Goal: Ask a question

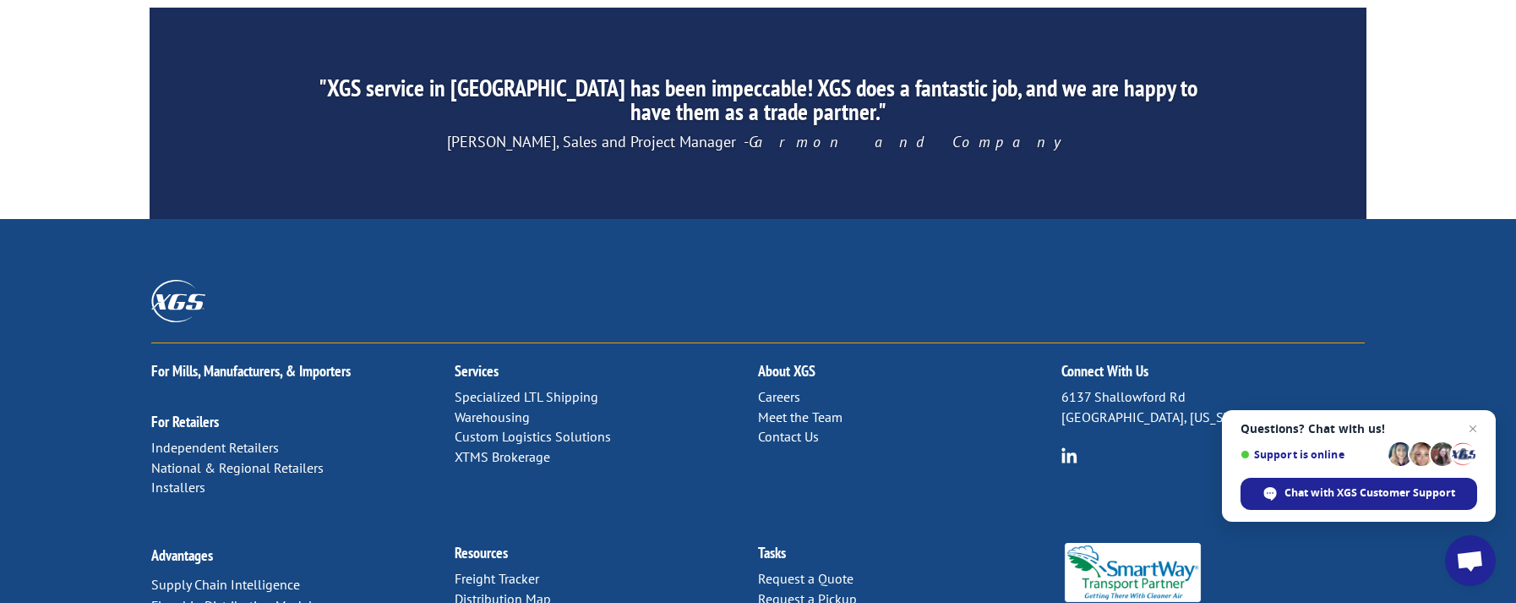
scroll to position [2743, 0]
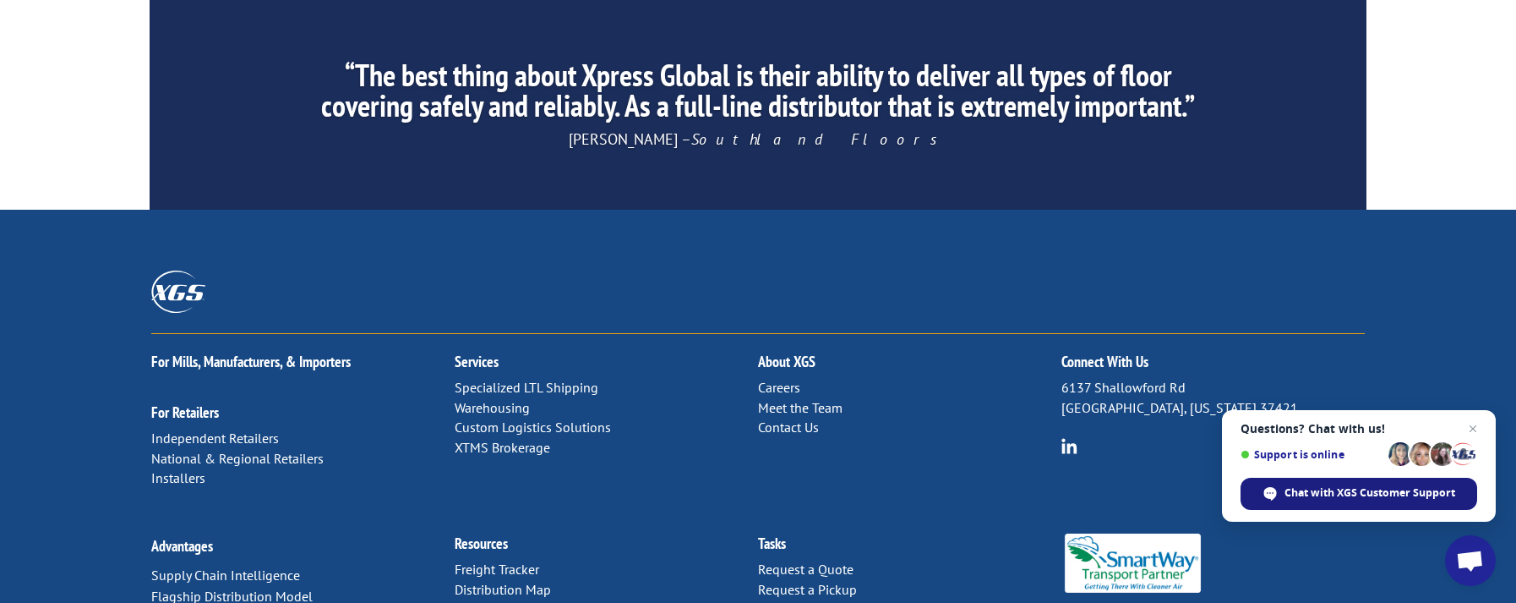
click at [1373, 498] on span "Chat with XGS Customer Support" at bounding box center [1370, 492] width 171 height 15
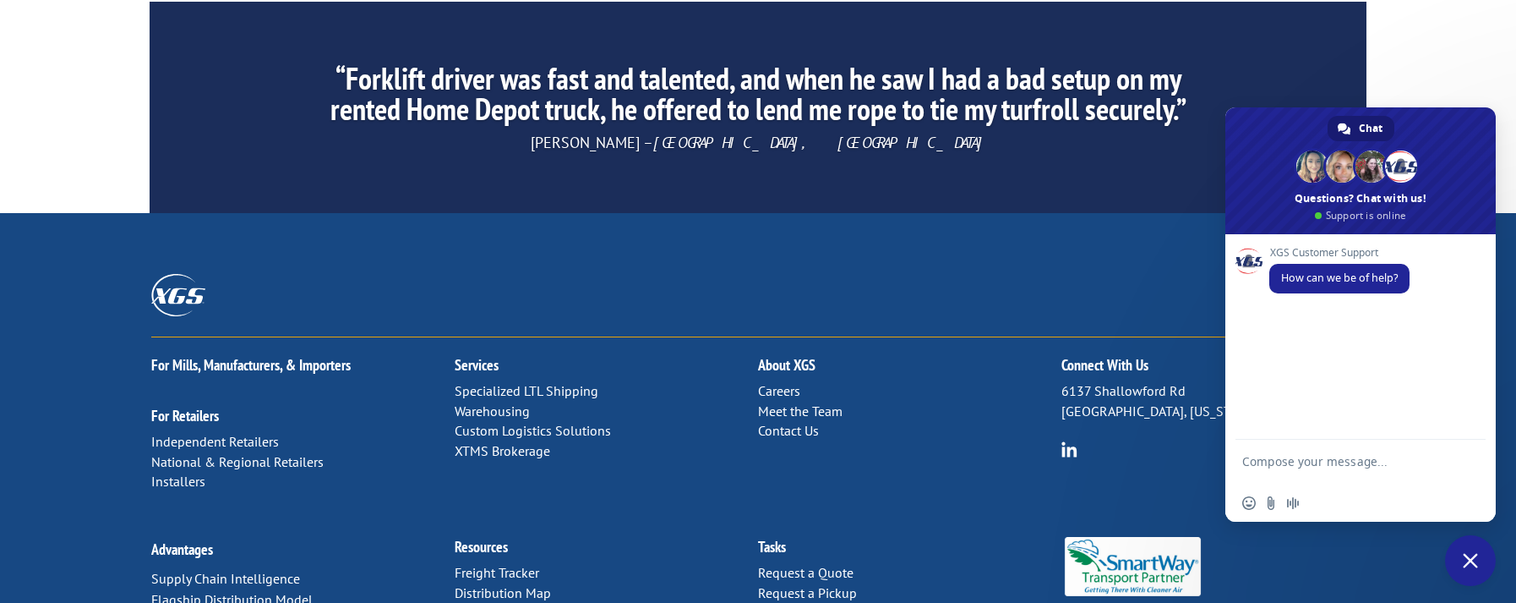
click at [1296, 454] on textarea "Compose your message..." at bounding box center [1341, 469] width 199 height 30
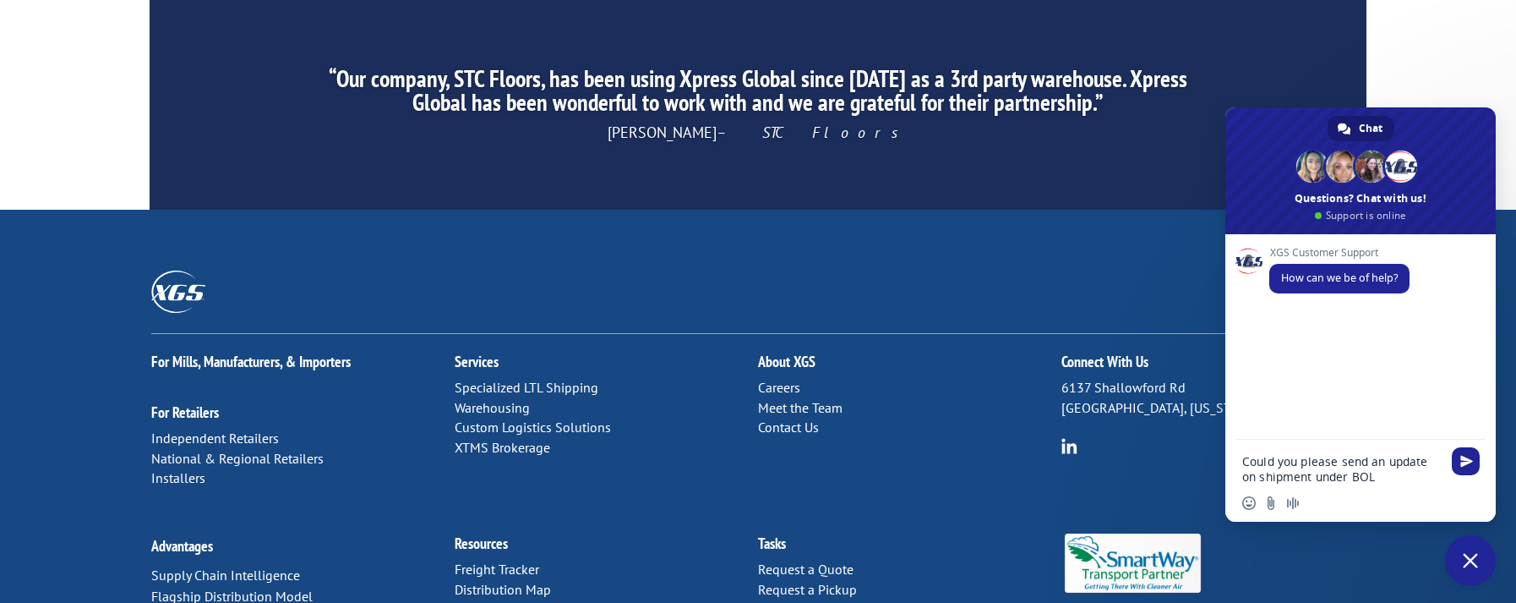
paste textarea "31637274"
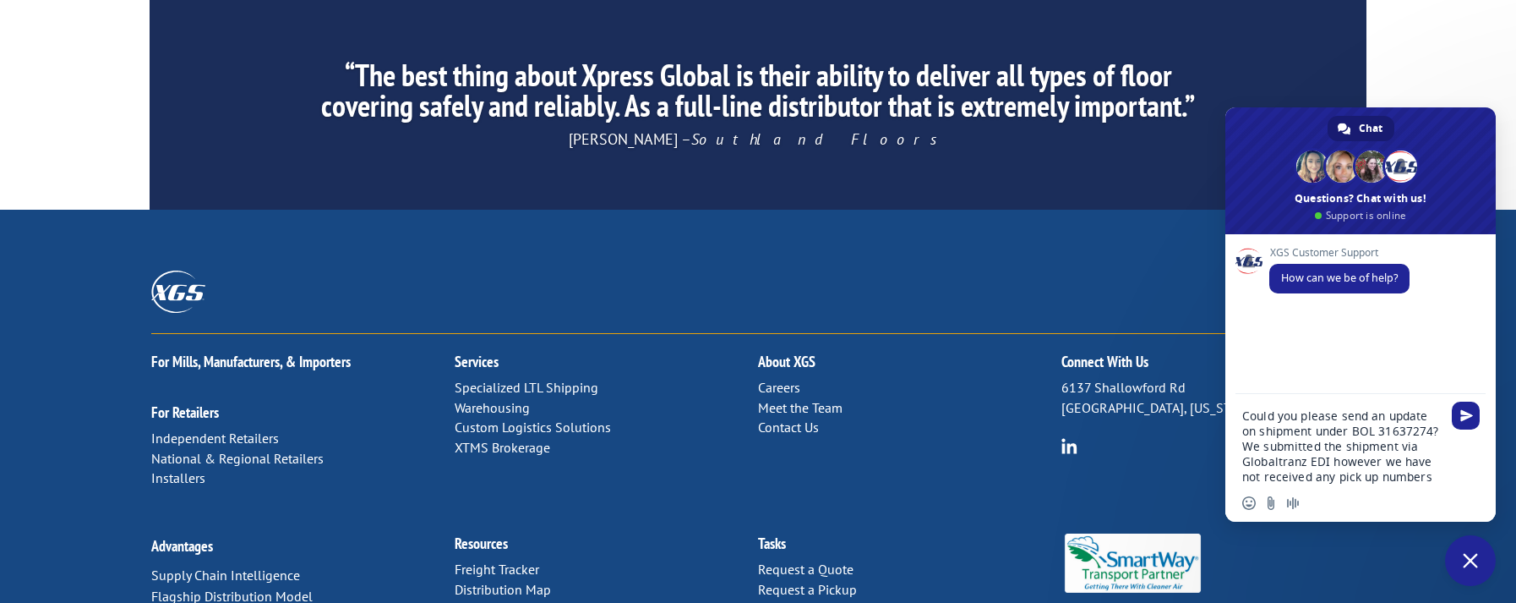
type textarea "Could you please send an update on shipment under BOL 31637274? We submitted th…"
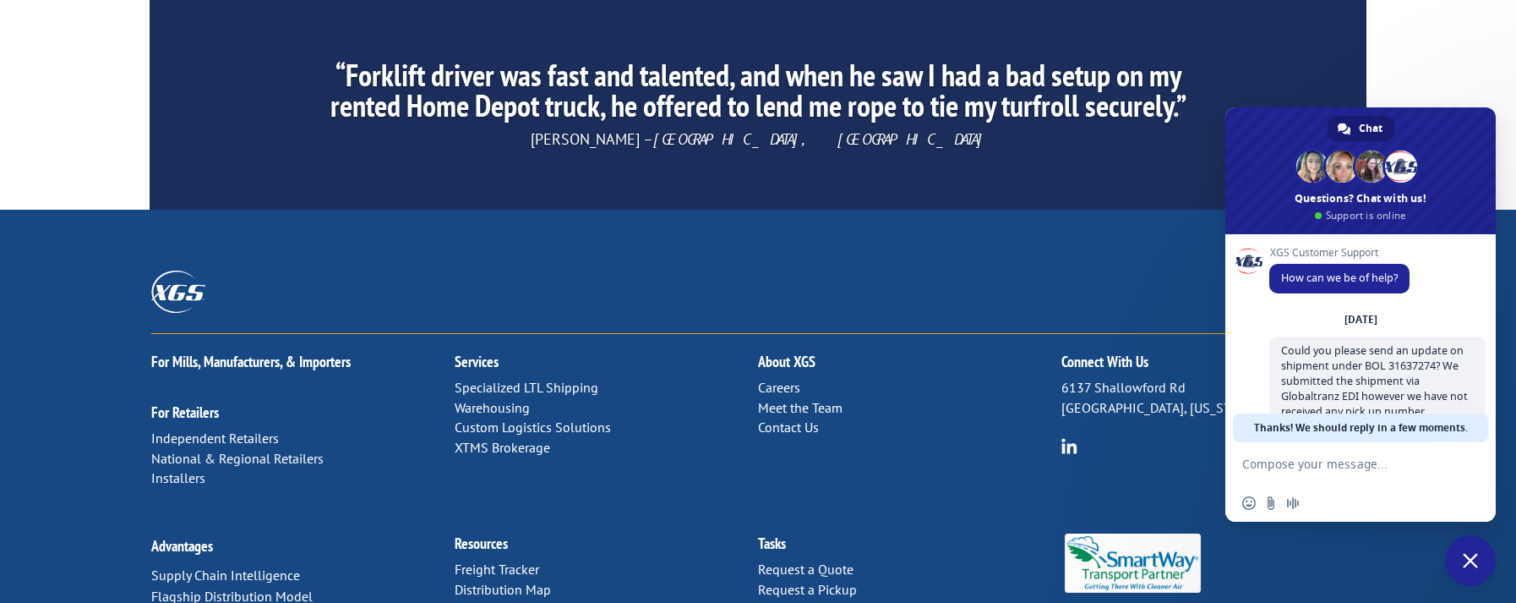
scroll to position [52, 0]
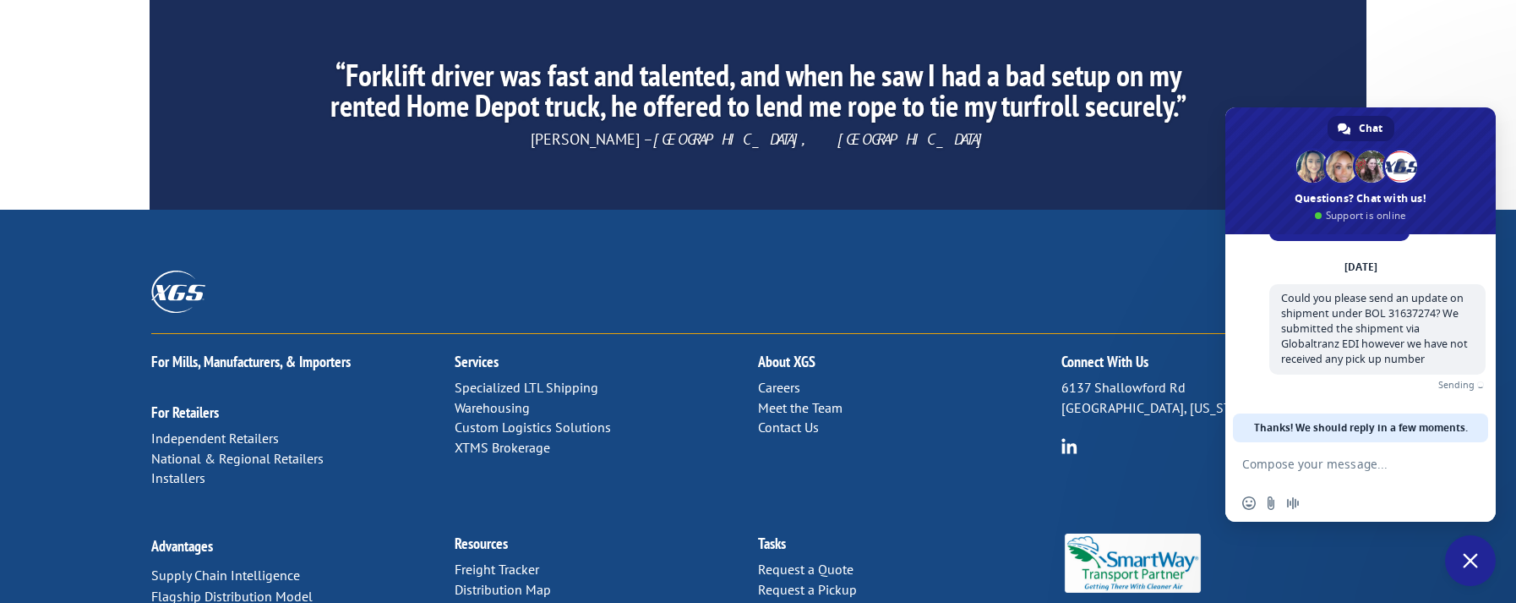
drag, startPoint x: 592, startPoint y: 111, endPoint x: 458, endPoint y: 10, distance: 167.9
click at [587, 270] on div at bounding box center [757, 301] width 1213 height 63
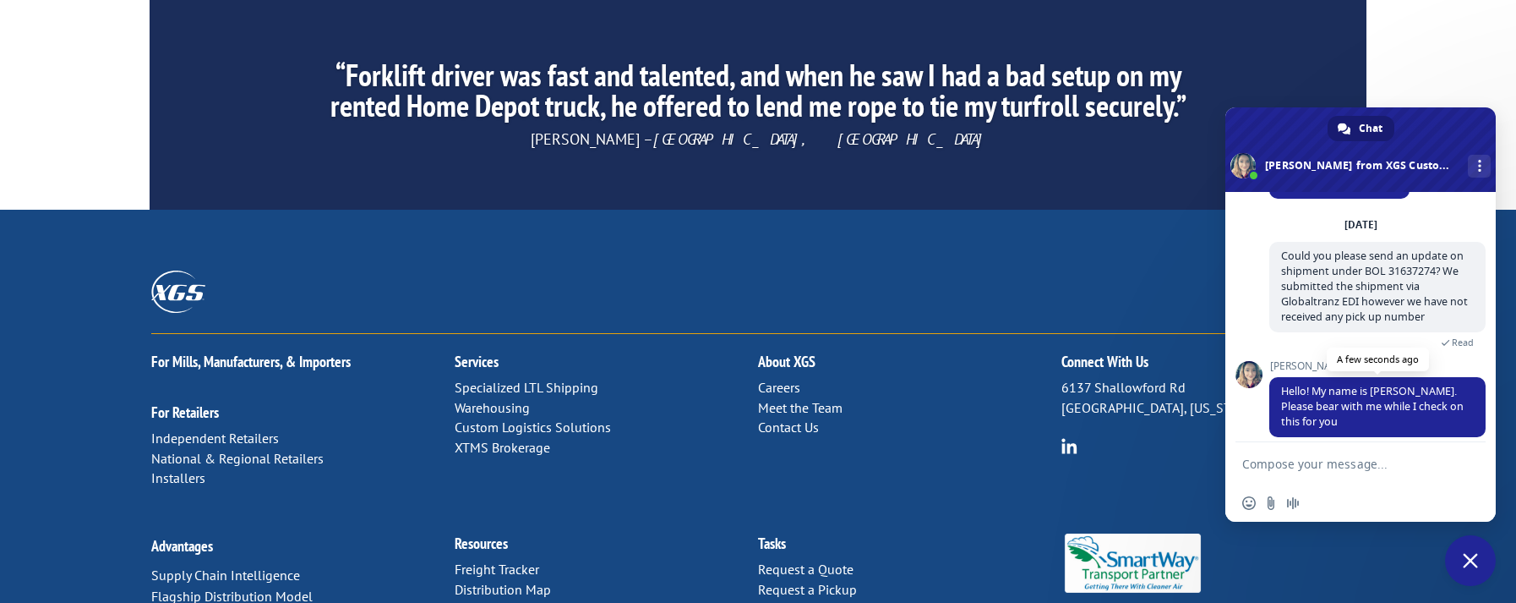
scroll to position [101, 0]
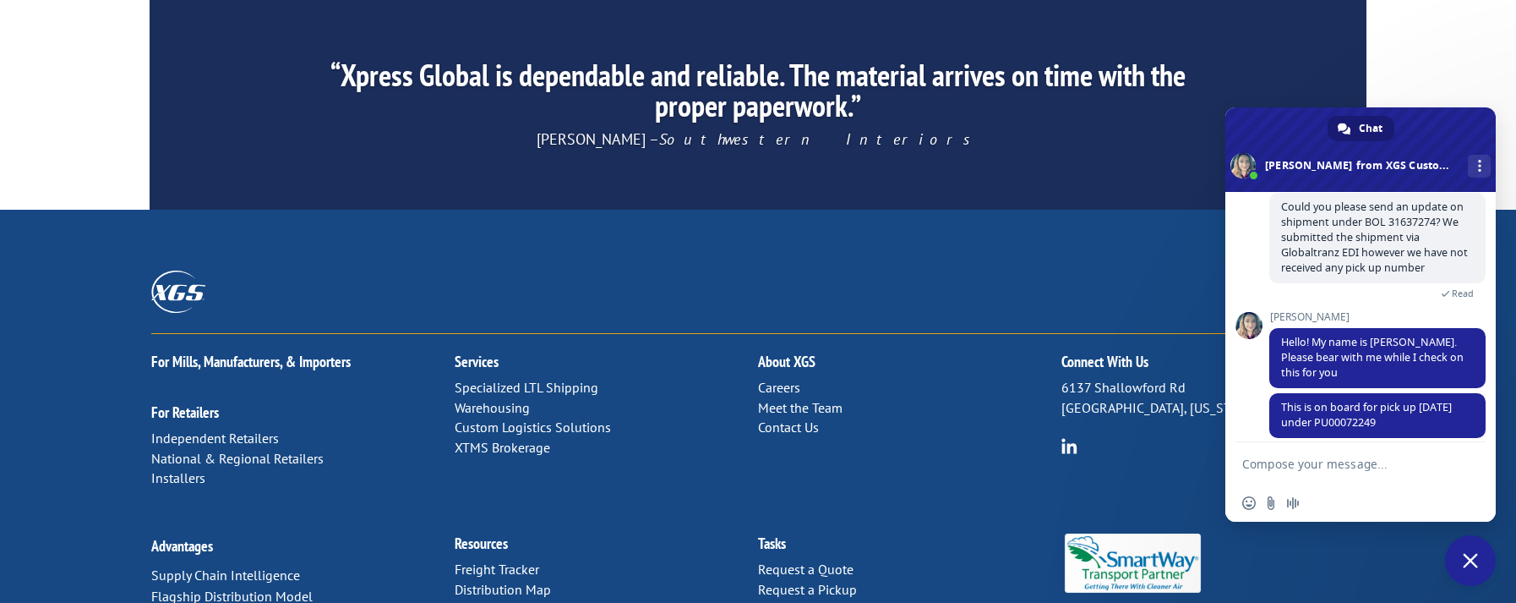
click at [1280, 455] on form at bounding box center [1341, 465] width 199 height 46
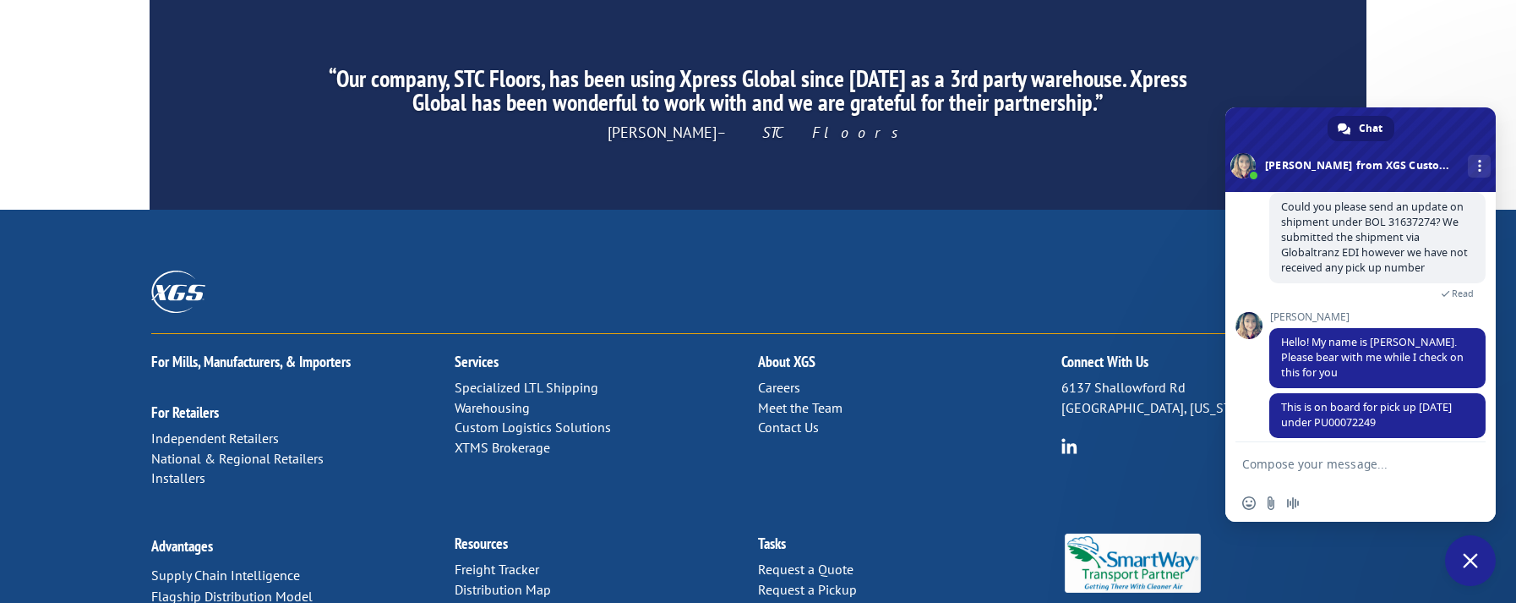
click at [1280, 456] on textarea "Compose your message..." at bounding box center [1341, 463] width 199 height 15
type textarea "Thank you"
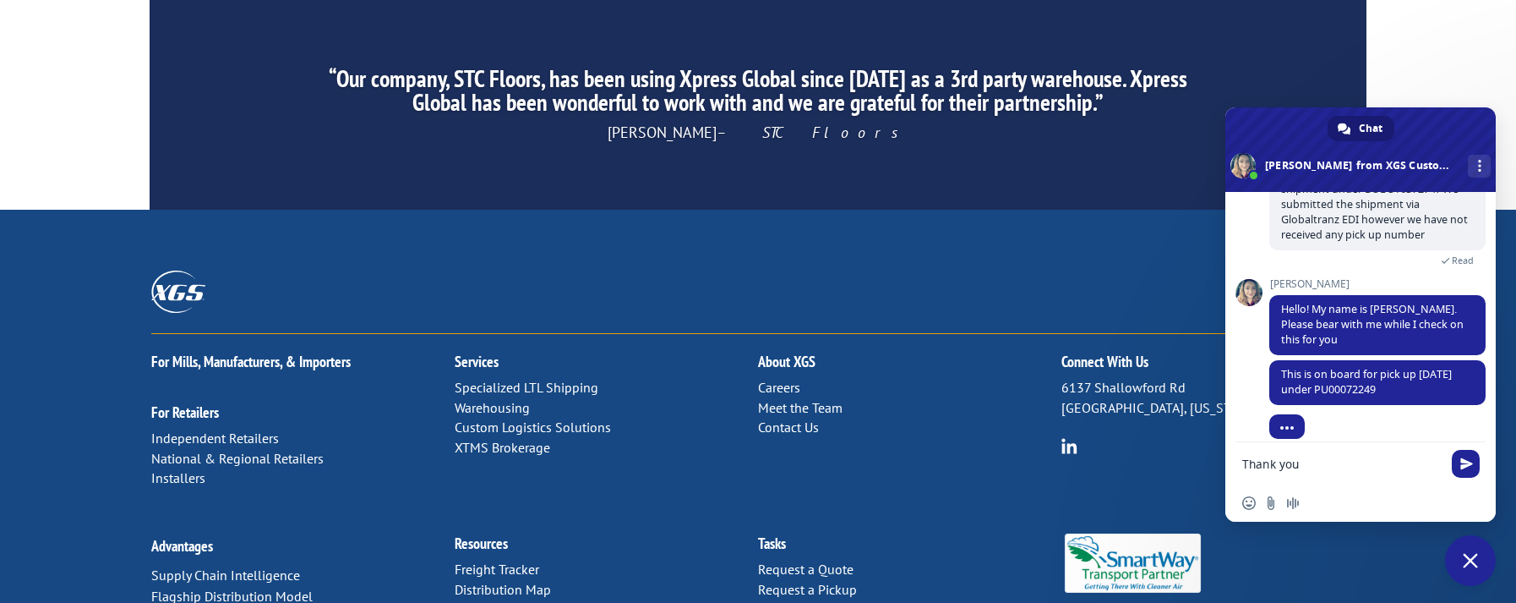
click at [1461, 461] on span "Send" at bounding box center [1467, 463] width 13 height 13
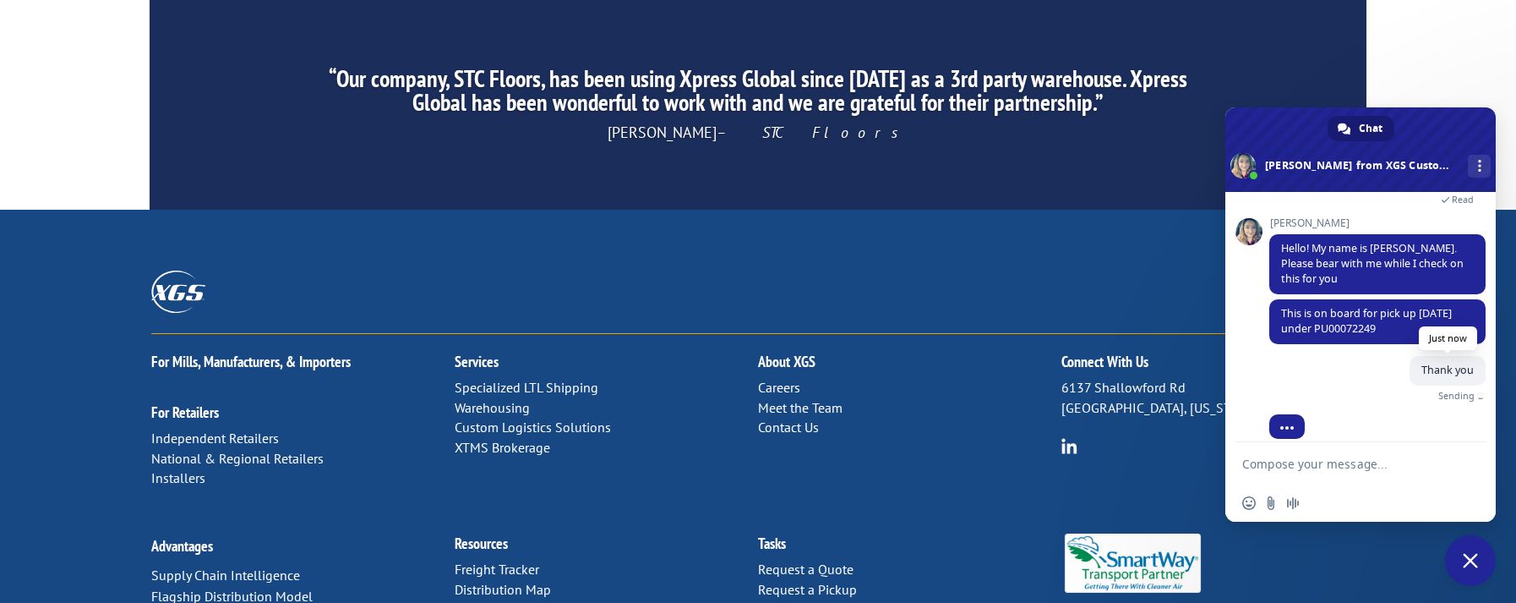
scroll to position [176, 0]
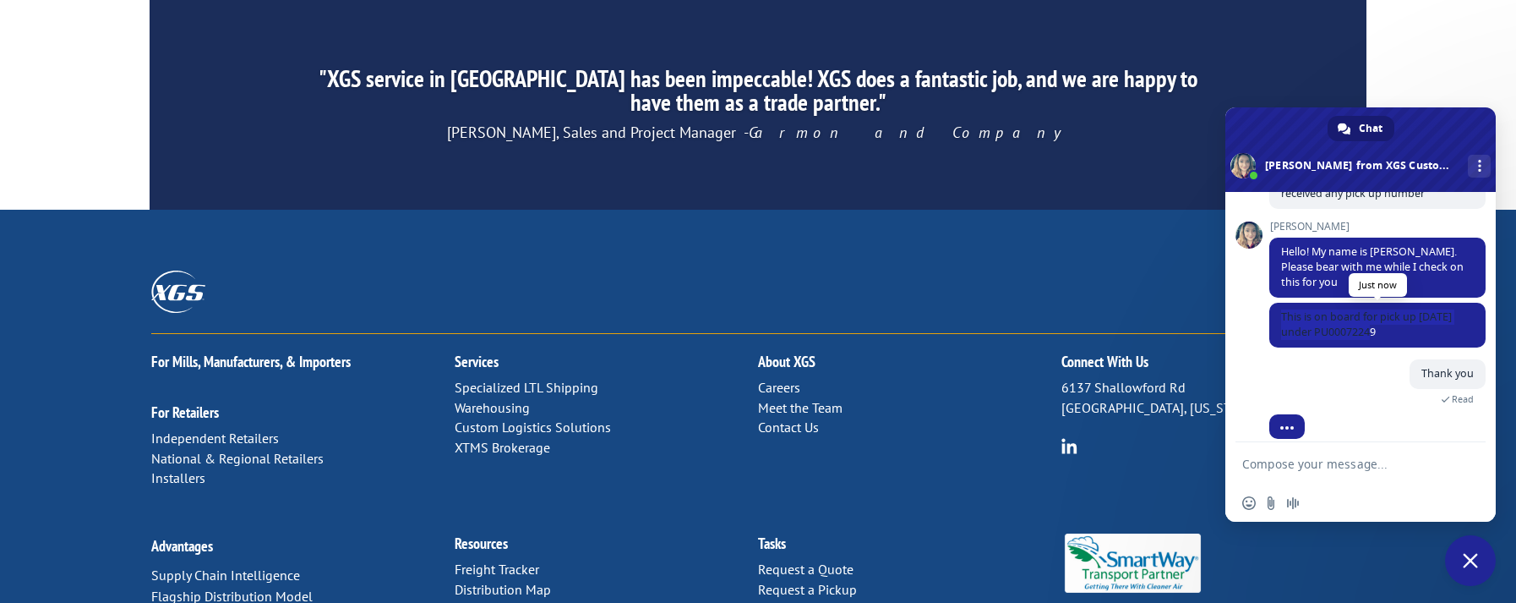
drag, startPoint x: 1384, startPoint y: 319, endPoint x: 1278, endPoint y: 303, distance: 107.7
click at [1278, 303] on span "This is on board for pick up [DATE] under PU00072249" at bounding box center [1378, 325] width 216 height 45
copy span "This is on board for pick up [DATE] under PU00072249"
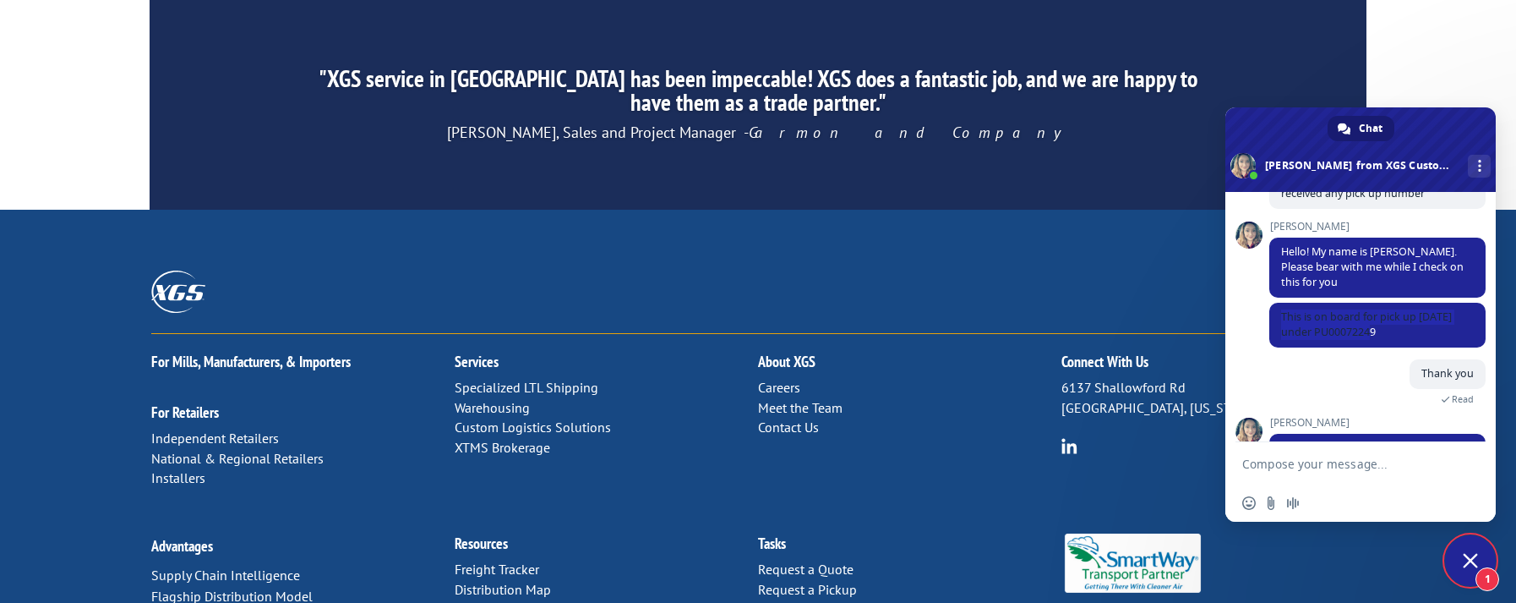
scroll to position [249, 0]
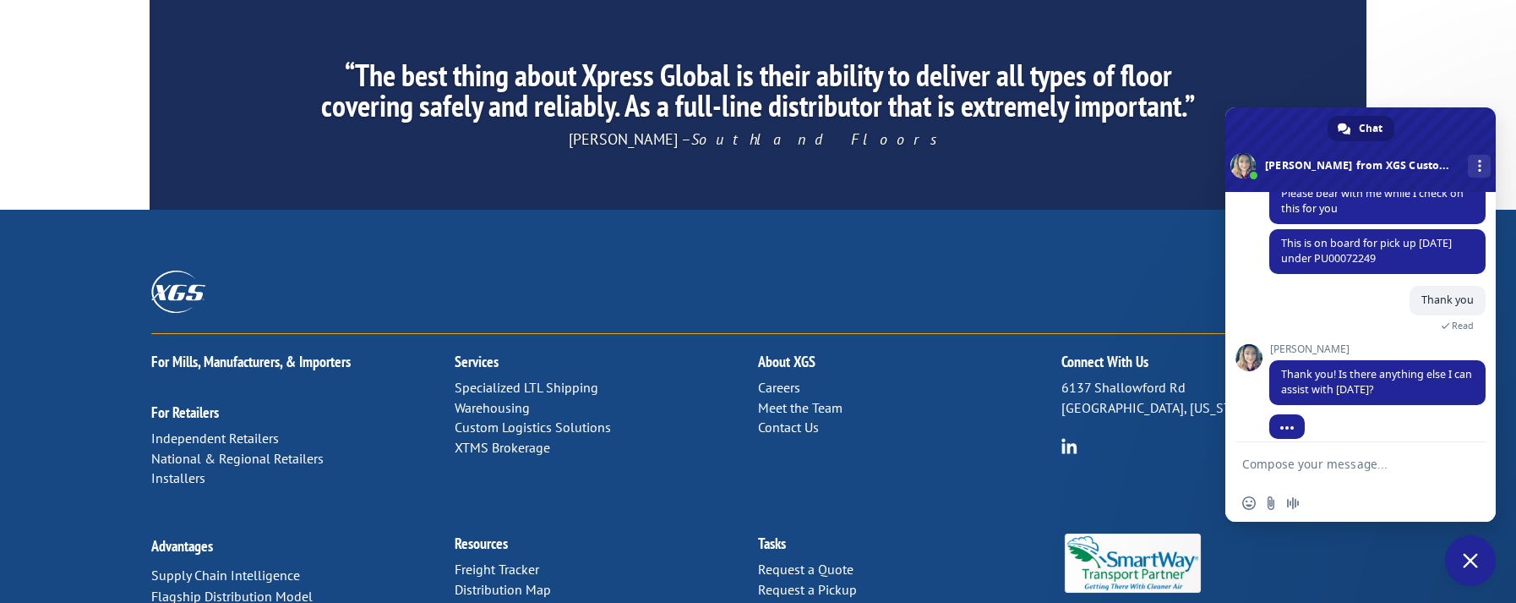
click at [1028, 270] on div at bounding box center [757, 301] width 1213 height 63
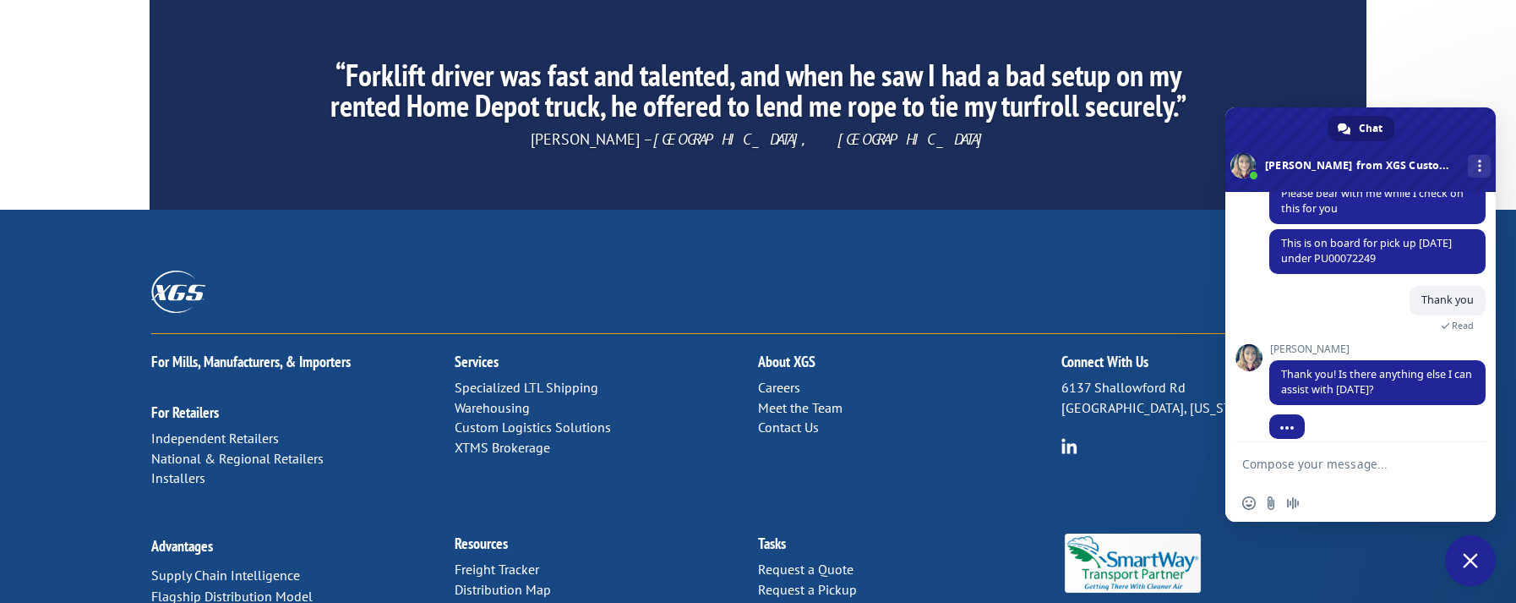
click at [1365, 474] on form at bounding box center [1341, 465] width 199 height 46
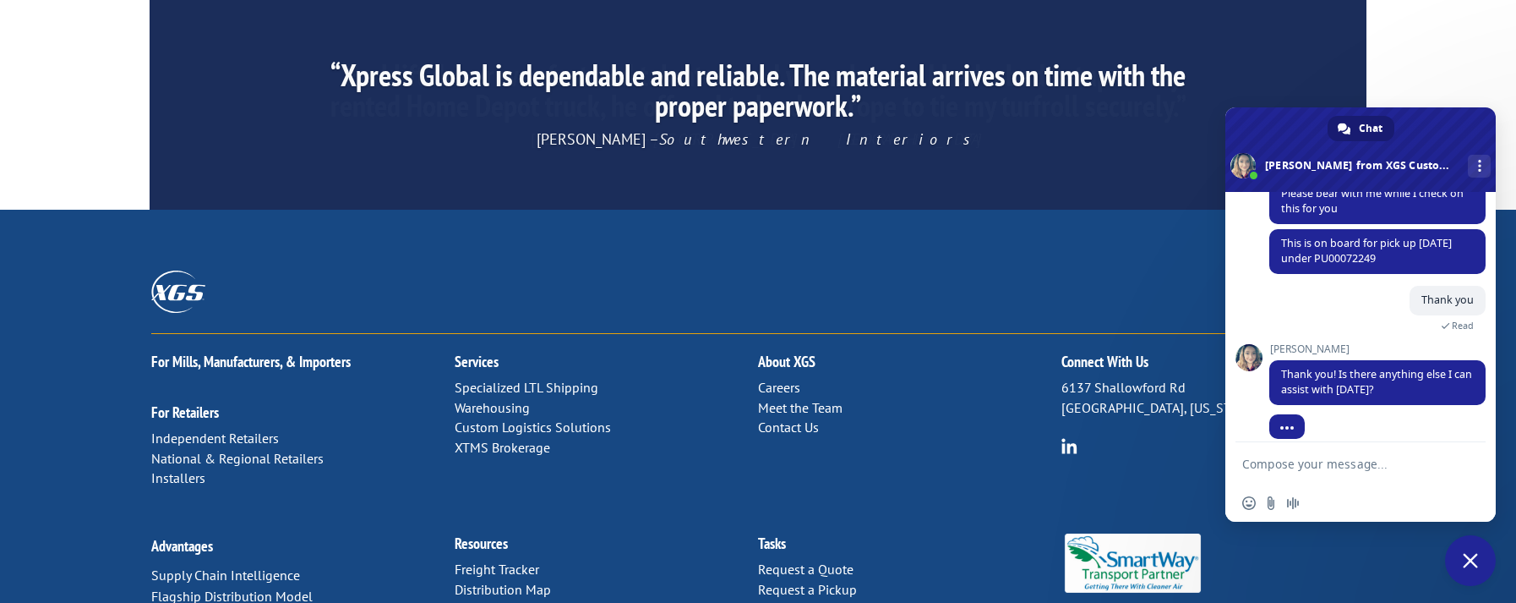
click at [1344, 456] on textarea "Compose your message..." at bounding box center [1341, 463] width 199 height 15
type textarea "No that;s all. Thank you"
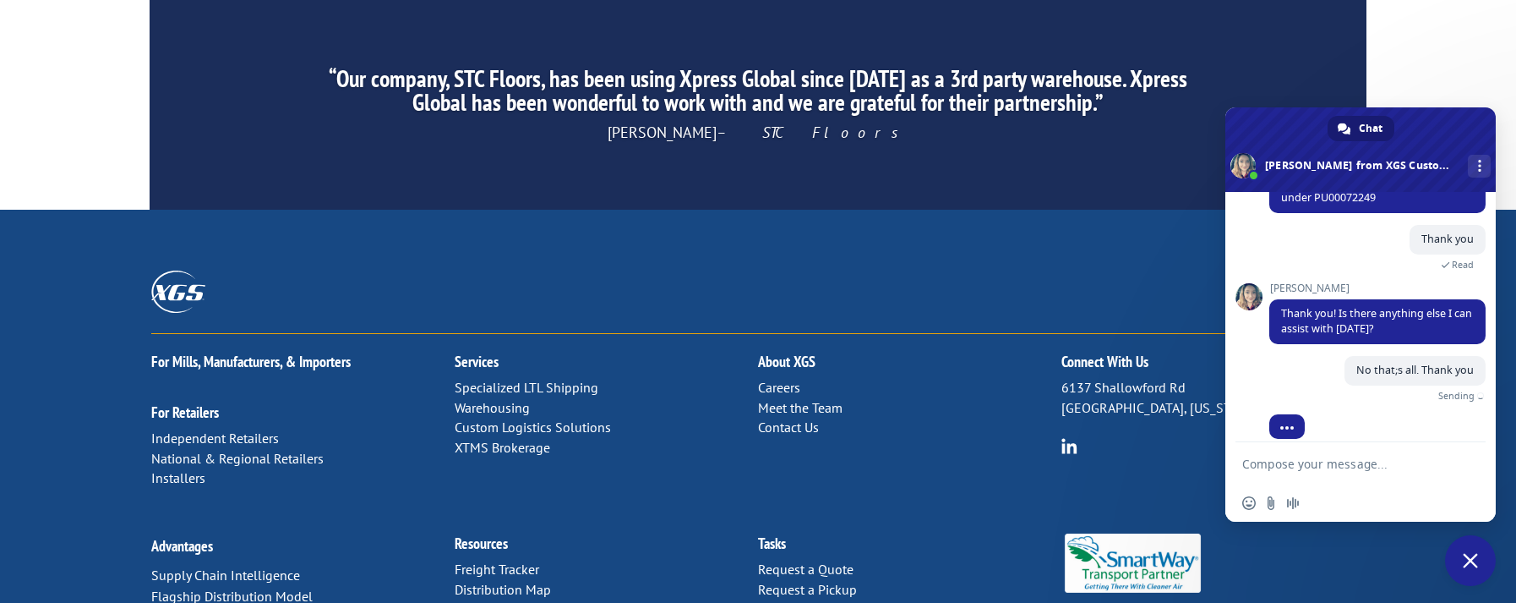
scroll to position [291, 0]
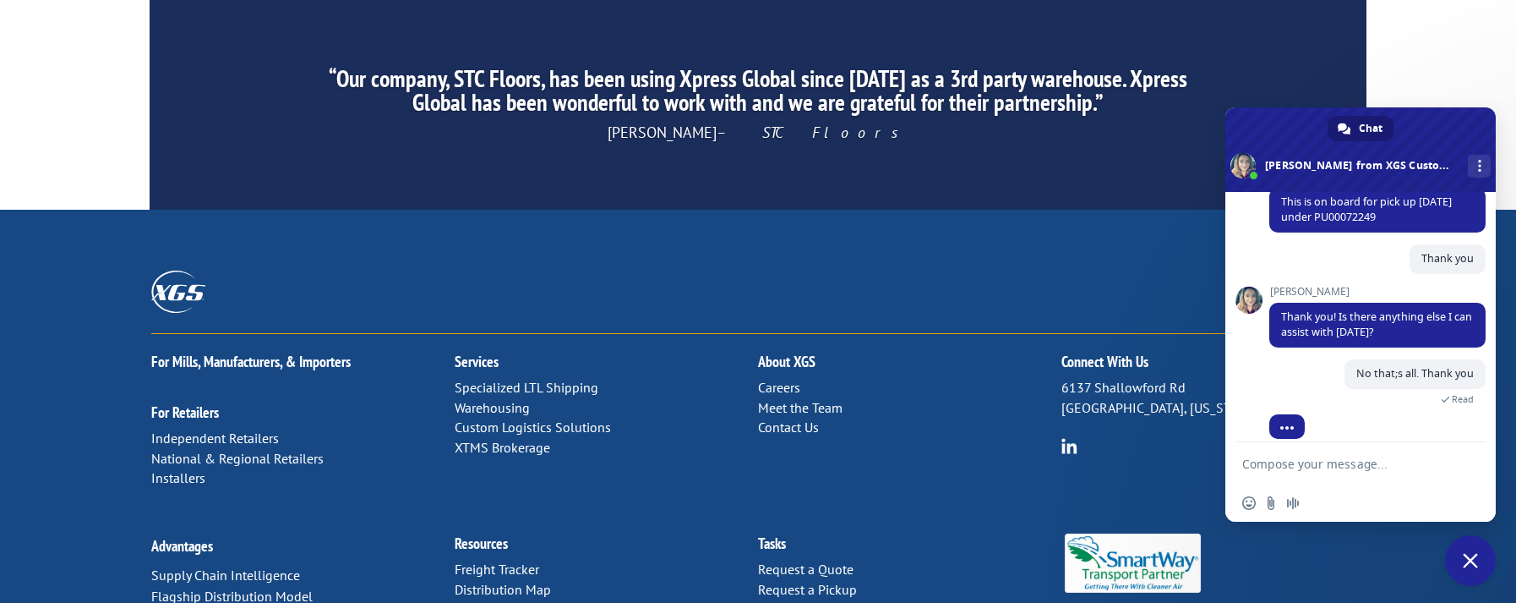
click at [555, 210] on div "For [PERSON_NAME], Manufacturers, & Importers For Retailers Independent Retaile…" at bounding box center [758, 472] width 1516 height 525
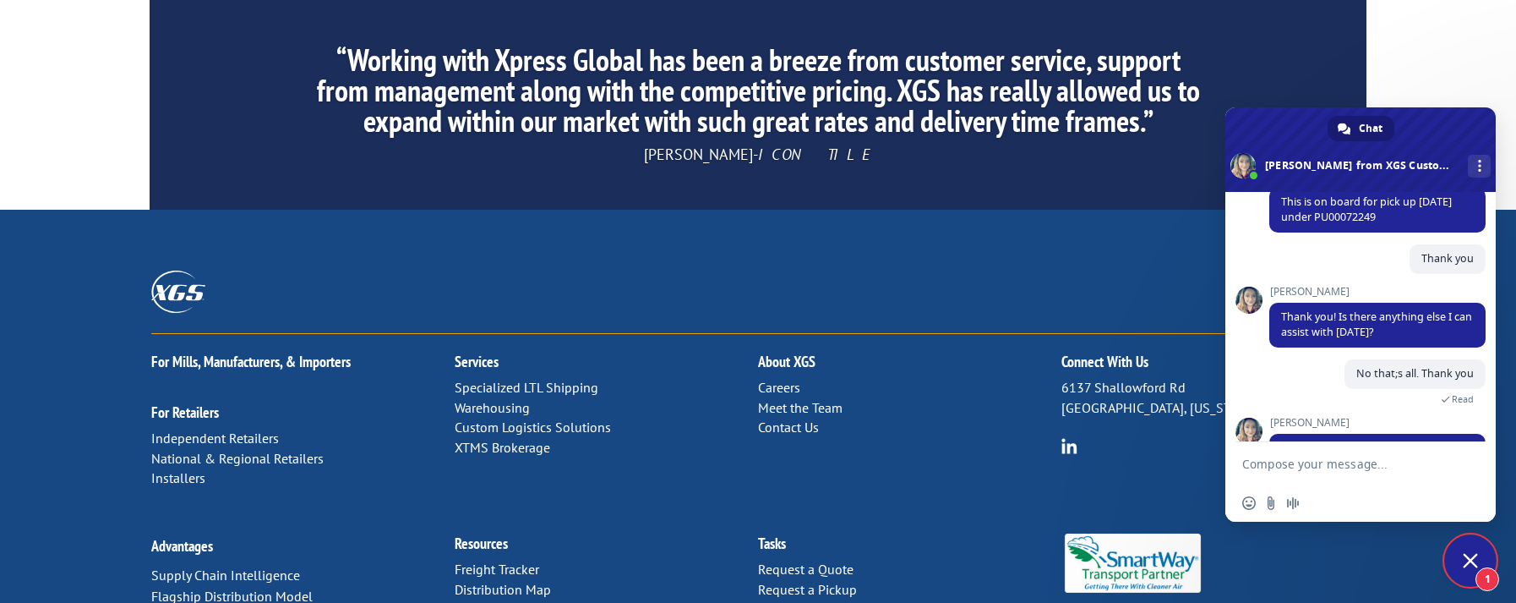
scroll to position [407, 0]
